Goal: Communication & Community: Answer question/provide support

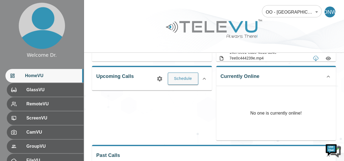
scroll to position [72, 0]
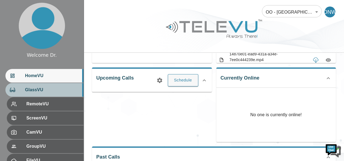
click at [41, 92] on span "GlassVU" at bounding box center [52, 90] width 54 height 7
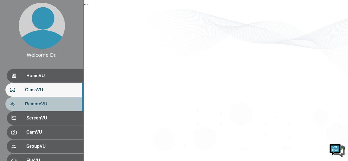
click at [48, 106] on span "RemoteVU" at bounding box center [52, 104] width 54 height 7
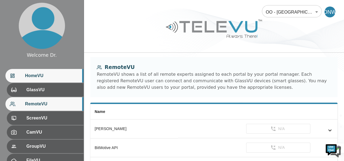
click at [30, 72] on div "HomeVU" at bounding box center [44, 76] width 78 height 14
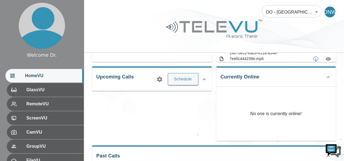
scroll to position [74, 0]
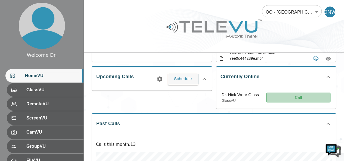
click at [310, 101] on button "Call" at bounding box center [298, 98] width 64 height 10
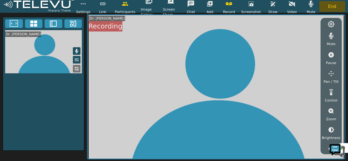
click at [333, 5] on button "End" at bounding box center [332, 6] width 26 height 11
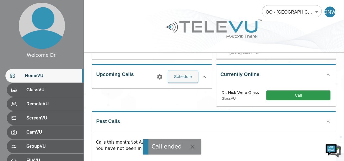
scroll to position [76, 0]
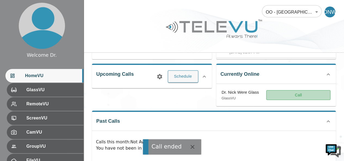
click at [293, 93] on button "Call" at bounding box center [298, 95] width 64 height 10
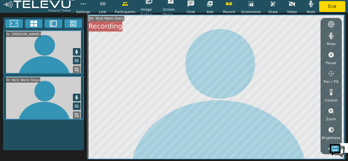
click at [270, 10] on span "Draw" at bounding box center [272, 11] width 9 height 5
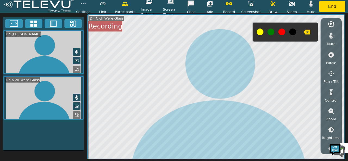
click at [268, 33] on button at bounding box center [270, 32] width 7 height 7
click at [308, 32] on icon "button" at bounding box center [306, 32] width 7 height 5
click at [330, 115] on button "button" at bounding box center [331, 111] width 14 height 11
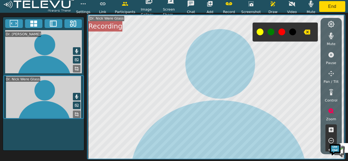
click at [330, 130] on icon "button" at bounding box center [331, 130] width 7 height 7
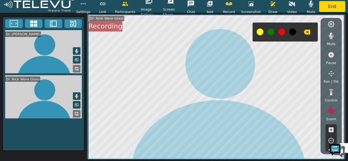
click at [330, 130] on icon "button" at bounding box center [331, 130] width 7 height 7
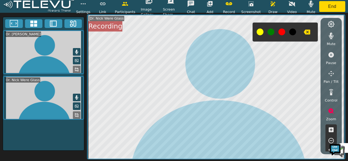
click at [330, 130] on icon "button" at bounding box center [331, 130] width 7 height 7
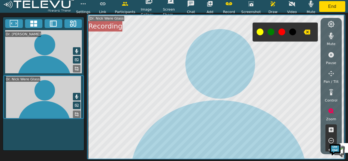
click at [330, 130] on icon "button" at bounding box center [331, 130] width 7 height 7
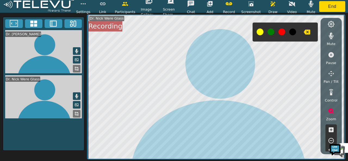
click at [330, 130] on icon "button" at bounding box center [331, 130] width 7 height 7
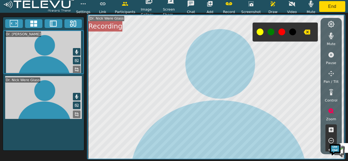
click at [330, 130] on icon "button" at bounding box center [331, 130] width 7 height 7
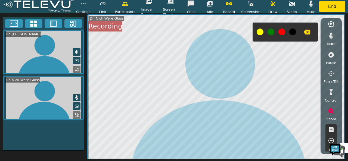
click at [330, 138] on icon "button" at bounding box center [330, 140] width 5 height 5
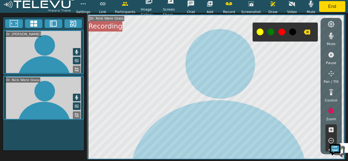
click at [330, 138] on icon "button" at bounding box center [330, 140] width 5 height 5
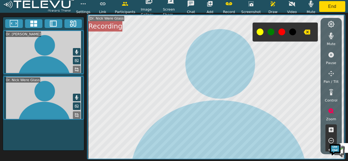
click at [330, 138] on icon "button" at bounding box center [330, 140] width 5 height 5
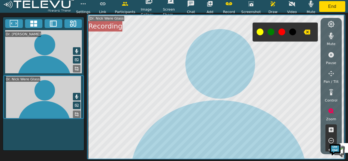
click at [330, 138] on icon "button" at bounding box center [330, 140] width 5 height 5
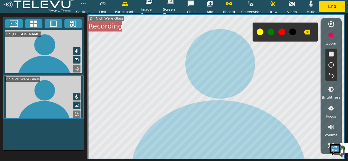
scroll to position [81, 0]
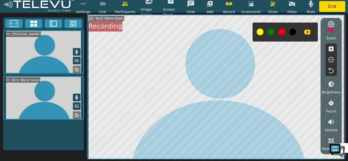
click at [331, 85] on icon "button" at bounding box center [331, 84] width 7 height 7
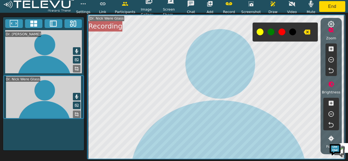
click at [333, 113] on icon "button" at bounding box center [331, 114] width 7 height 7
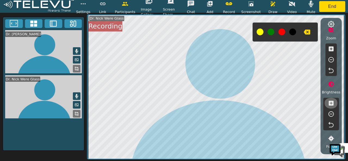
click at [331, 103] on icon "button" at bounding box center [331, 103] width 7 height 7
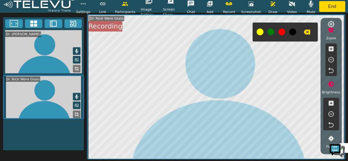
click at [331, 103] on icon "button" at bounding box center [331, 103] width 7 height 7
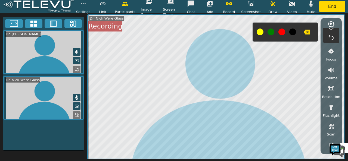
scroll to position [172, 0]
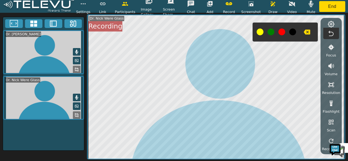
click at [331, 103] on icon "button" at bounding box center [330, 103] width 3 height 5
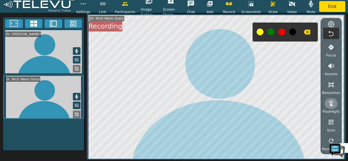
click at [331, 103] on icon "button" at bounding box center [331, 103] width 7 height 7
click at [331, 103] on icon "button" at bounding box center [330, 103] width 3 height 5
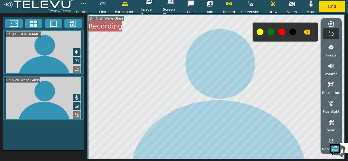
click at [331, 103] on icon "button" at bounding box center [331, 103] width 7 height 7
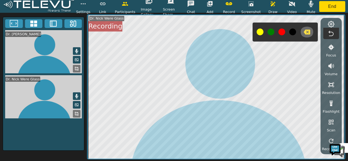
click at [306, 32] on icon "button" at bounding box center [306, 32] width 7 height 5
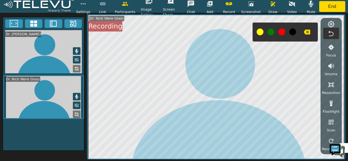
click at [272, 6] on icon "button" at bounding box center [272, 4] width 7 height 7
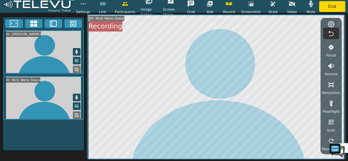
click at [273, 5] on icon "button" at bounding box center [272, 4] width 7 height 7
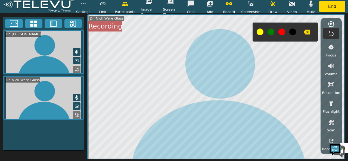
click at [269, 30] on button at bounding box center [270, 32] width 7 height 7
click at [305, 32] on icon "button" at bounding box center [306, 32] width 7 height 5
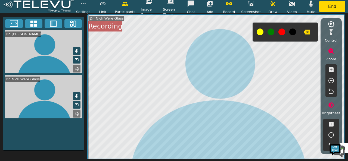
scroll to position [63, 0]
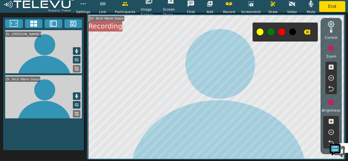
click at [332, 131] on icon "button" at bounding box center [331, 132] width 7 height 7
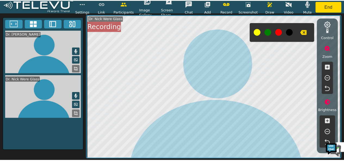
scroll to position [0, 0]
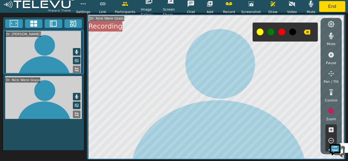
click at [329, 35] on icon "button" at bounding box center [331, 36] width 5 height 7
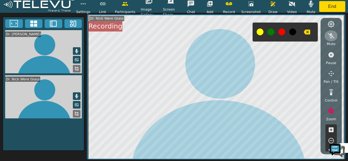
click at [331, 33] on icon "button" at bounding box center [331, 35] width 7 height 5
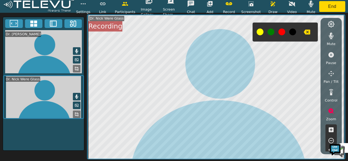
click at [310, 5] on icon "button" at bounding box center [311, 4] width 5 height 7
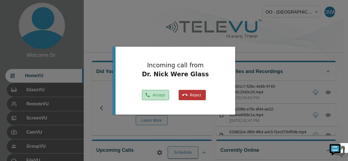
click at [159, 96] on button "Accept" at bounding box center [155, 95] width 27 height 11
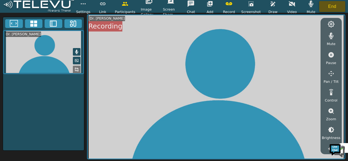
click at [333, 5] on button "End" at bounding box center [332, 6] width 26 height 11
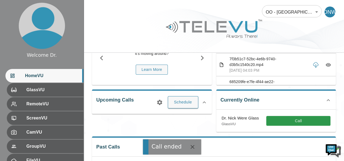
scroll to position [87, 0]
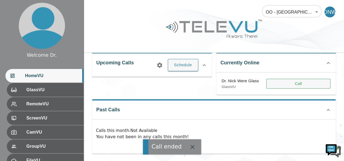
click at [284, 83] on button "Call" at bounding box center [298, 84] width 64 height 10
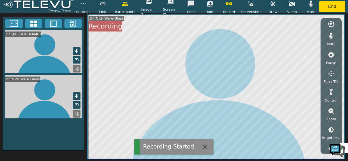
click at [78, 113] on icon at bounding box center [76, 114] width 4 height 4
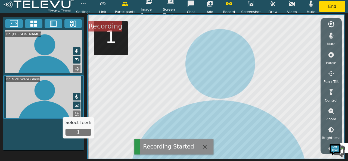
click at [76, 133] on button "1" at bounding box center [78, 132] width 26 height 7
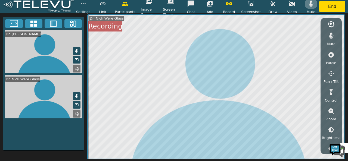
click at [309, 8] on button "button" at bounding box center [311, 3] width 14 height 11
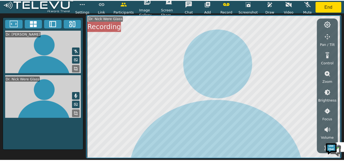
scroll to position [37, 0]
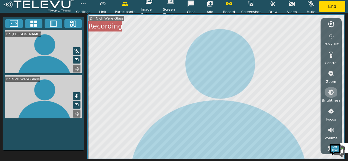
click at [333, 95] on icon "button" at bounding box center [331, 92] width 7 height 7
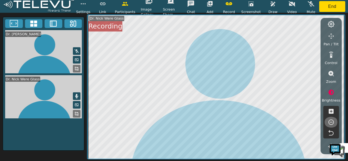
click at [328, 121] on icon "button" at bounding box center [331, 122] width 7 height 7
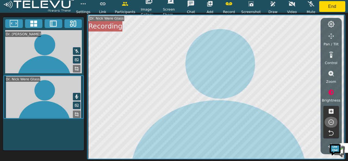
click at [328, 121] on icon "button" at bounding box center [331, 122] width 7 height 7
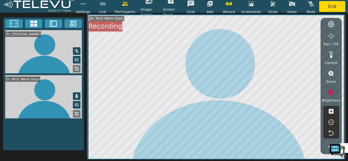
click at [328, 121] on icon "button" at bounding box center [331, 122] width 7 height 7
click at [325, 9] on button "End" at bounding box center [332, 6] width 26 height 11
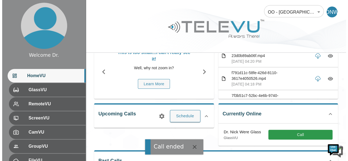
scroll to position [62, 0]
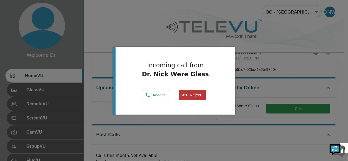
click at [147, 91] on button "Accept" at bounding box center [155, 95] width 27 height 11
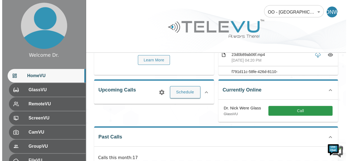
scroll to position [62, 0]
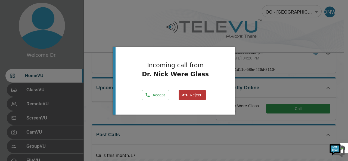
click at [164, 97] on button "Accept" at bounding box center [155, 95] width 27 height 11
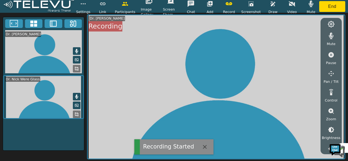
click at [78, 115] on rect at bounding box center [77, 115] width 1 height 1
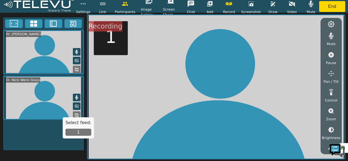
click at [83, 134] on button "1" at bounding box center [78, 132] width 26 height 7
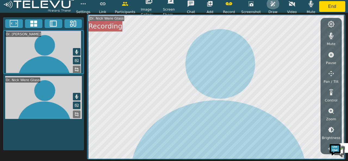
click at [270, 6] on icon "button" at bounding box center [272, 3] width 5 height 5
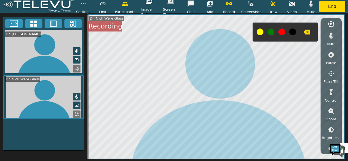
click at [259, 32] on button at bounding box center [259, 32] width 7 height 7
click at [281, 33] on button at bounding box center [281, 32] width 7 height 7
click at [330, 111] on icon "button" at bounding box center [331, 111] width 7 height 7
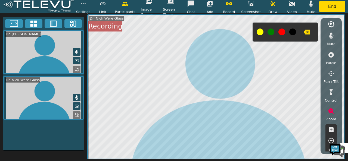
click at [330, 111] on icon "button" at bounding box center [331, 111] width 7 height 7
click at [332, 131] on icon "button" at bounding box center [330, 129] width 5 height 5
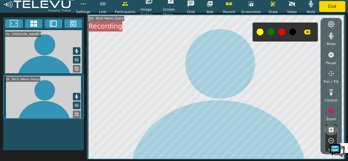
click at [332, 128] on icon "button" at bounding box center [330, 129] width 5 height 5
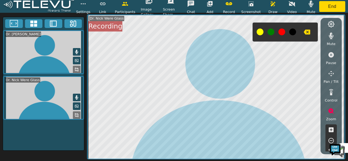
click at [282, 33] on button at bounding box center [281, 32] width 7 height 7
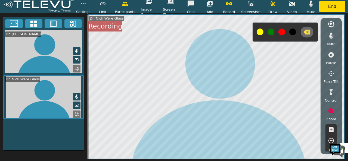
click at [307, 31] on icon "button" at bounding box center [306, 32] width 7 height 5
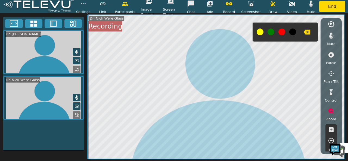
click at [329, 140] on icon "button" at bounding box center [331, 140] width 7 height 7
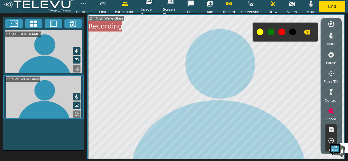
click at [329, 140] on icon "button" at bounding box center [331, 140] width 7 height 7
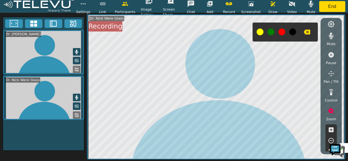
click at [329, 140] on icon "button" at bounding box center [331, 140] width 7 height 7
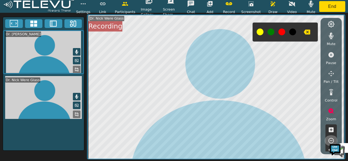
click at [329, 140] on icon "button" at bounding box center [331, 140] width 7 height 7
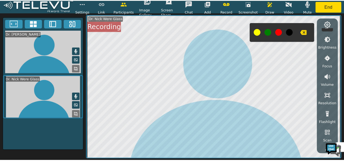
scroll to position [137, 0]
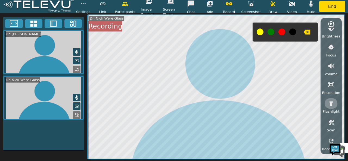
click at [329, 102] on icon "button" at bounding box center [331, 103] width 7 height 7
click at [272, 6] on icon "button" at bounding box center [272, 4] width 7 height 7
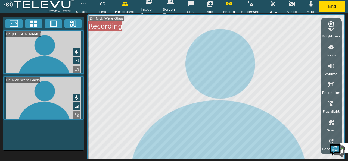
click at [332, 105] on icon "button" at bounding box center [331, 103] width 7 height 7
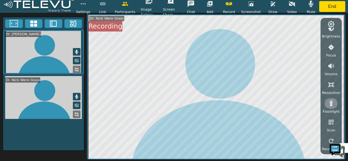
click at [332, 105] on icon "button" at bounding box center [331, 103] width 7 height 7
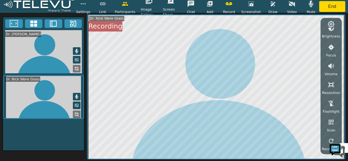
click at [332, 105] on icon "button" at bounding box center [331, 103] width 7 height 7
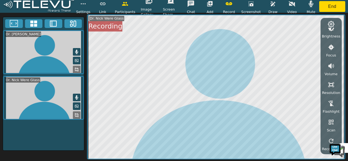
click at [332, 105] on icon "button" at bounding box center [331, 103] width 7 height 7
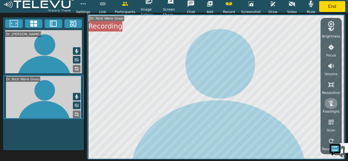
click at [332, 105] on icon "button" at bounding box center [331, 103] width 7 height 7
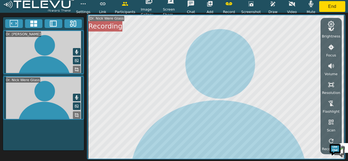
click at [332, 105] on icon "button" at bounding box center [331, 103] width 7 height 7
